Goal: Task Accomplishment & Management: Manage account settings

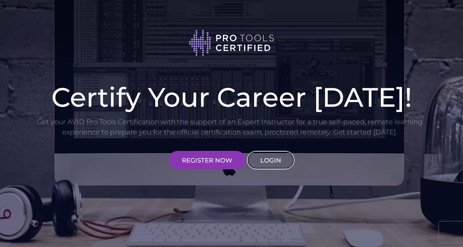
click at [273, 160] on link "LOGIN" at bounding box center [271, 160] width 48 height 19
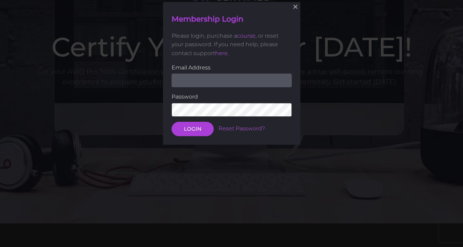
scroll to position [50, 0]
click at [200, 78] on input "email" at bounding box center [232, 81] width 120 height 14
click at [232, 127] on link "Reset Password?" at bounding box center [242, 128] width 47 height 7
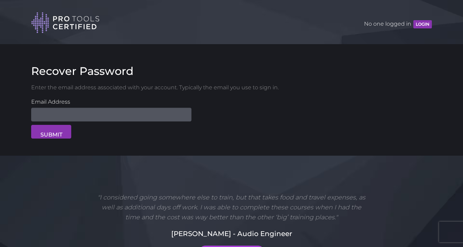
click at [125, 117] on input "Email Address" at bounding box center [111, 115] width 160 height 14
type input "nilmasanacasas@gmail.com"
click at [56, 130] on button "SUBMIT" at bounding box center [51, 132] width 40 height 14
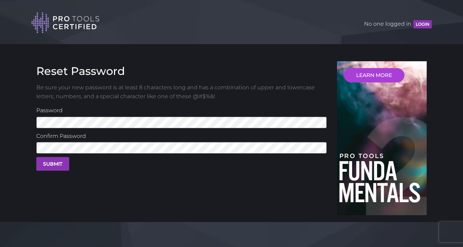
click at [41, 162] on button "SUBMIT" at bounding box center [52, 164] width 33 height 14
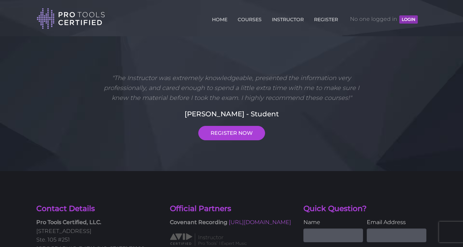
click at [411, 20] on button "LOGIN" at bounding box center [409, 19] width 19 height 8
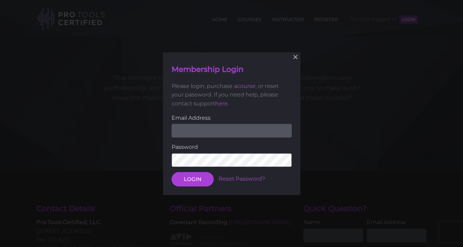
type input "nilmasanacasas@gmail.com"
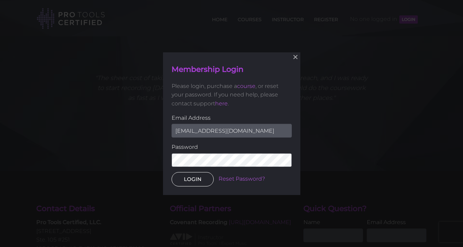
click at [192, 184] on button "LOGIN" at bounding box center [193, 179] width 42 height 14
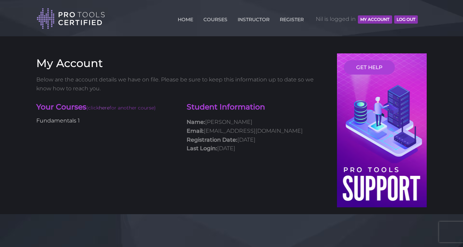
click at [47, 121] on link "Fundamentals 1" at bounding box center [58, 121] width 44 height 7
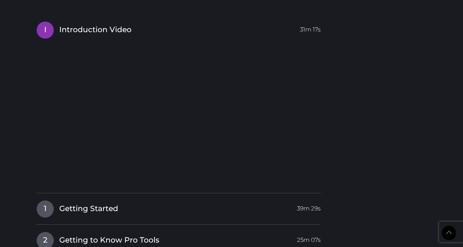
scroll to position [622, 0]
